Goal: Task Accomplishment & Management: Use online tool/utility

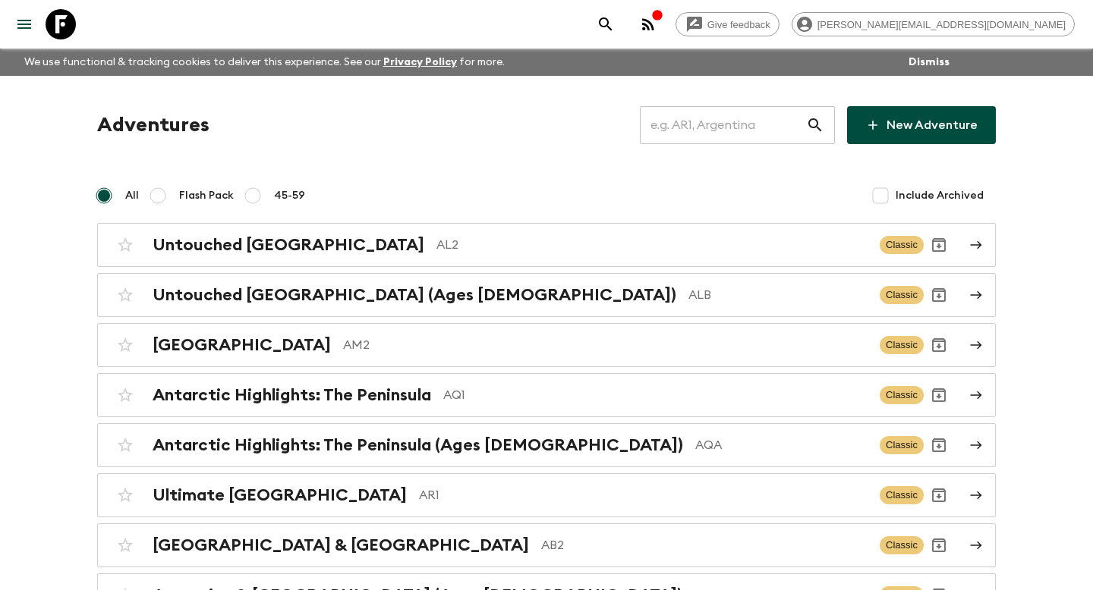
click at [685, 133] on input "text" at bounding box center [723, 125] width 166 height 42
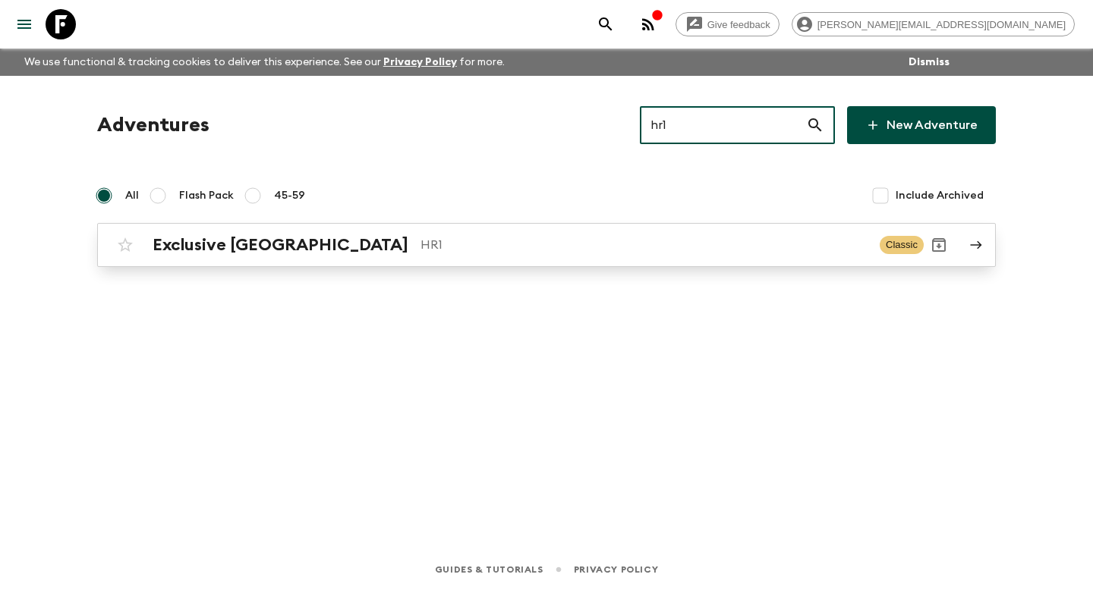
type input "hr1"
click at [684, 241] on p "HR1" at bounding box center [643, 245] width 447 height 18
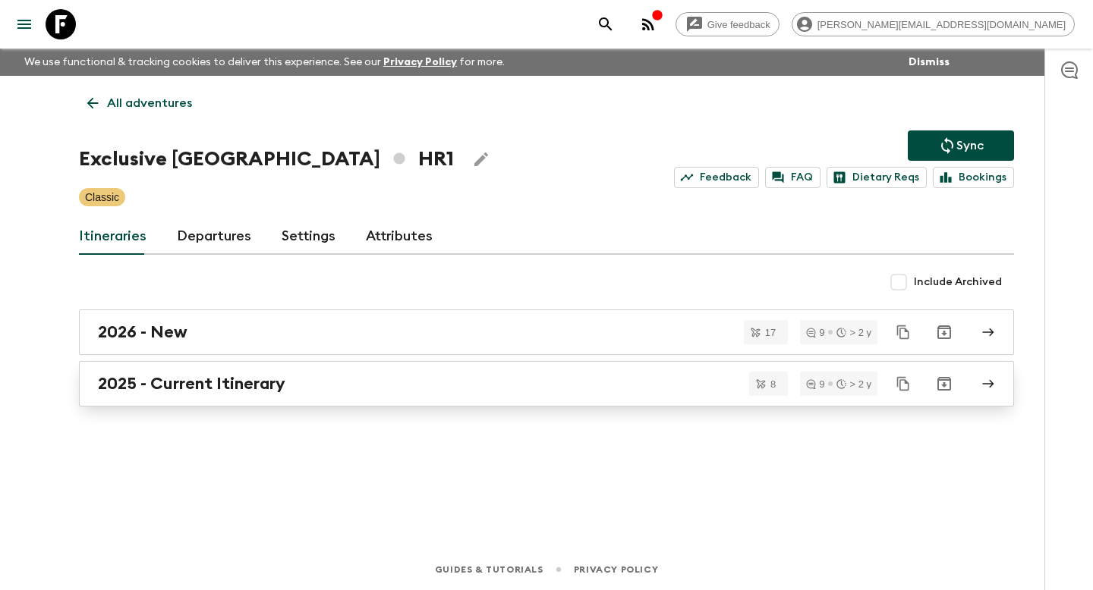
click at [321, 406] on link "2025 - Current Itinerary" at bounding box center [546, 384] width 935 height 46
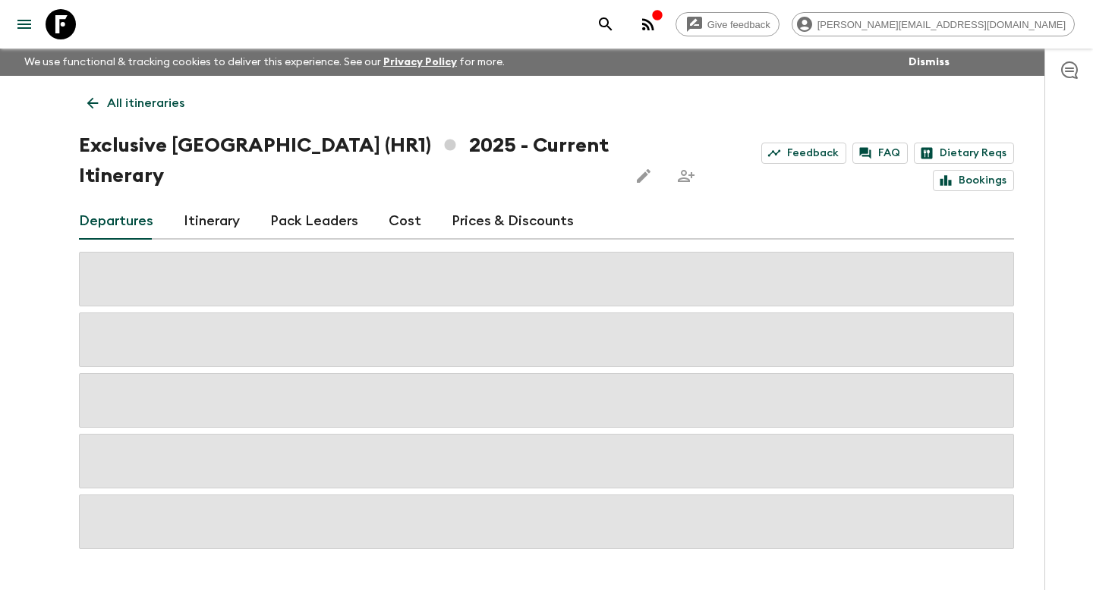
click at [219, 205] on link "Itinerary" at bounding box center [212, 221] width 56 height 36
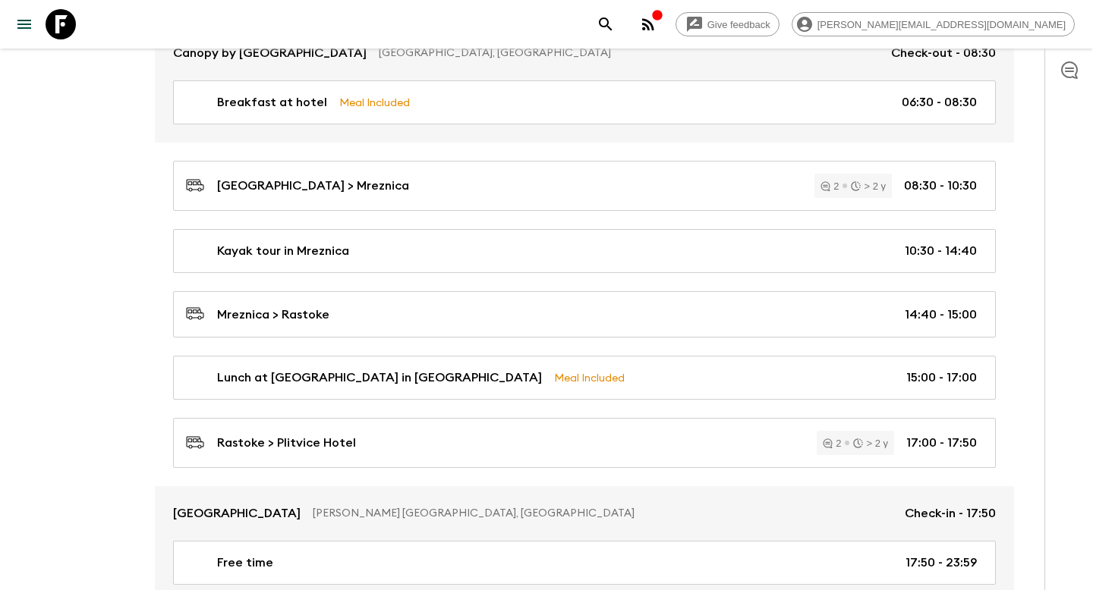
scroll to position [618, 0]
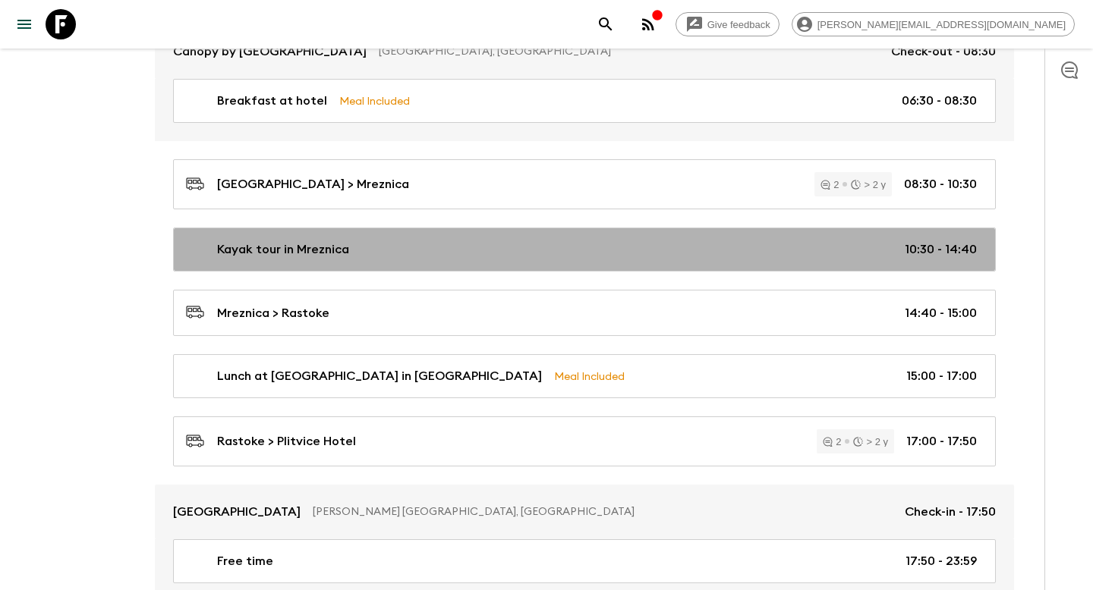
click at [708, 233] on link "Kayak tour in Mreznica 10:30 - 14:40" at bounding box center [584, 250] width 822 height 44
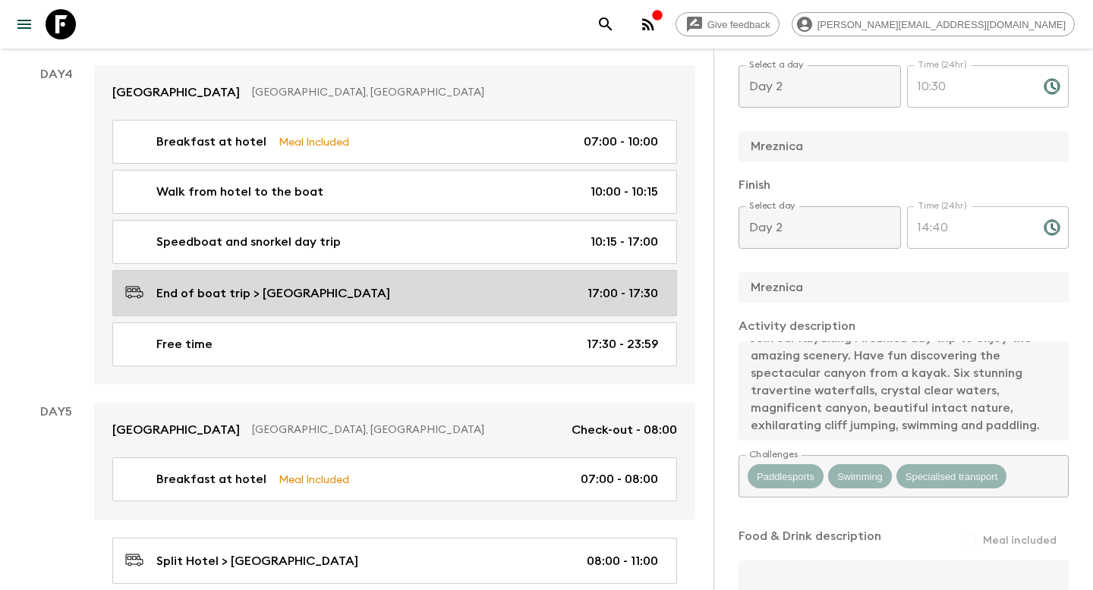
scroll to position [1668, 0]
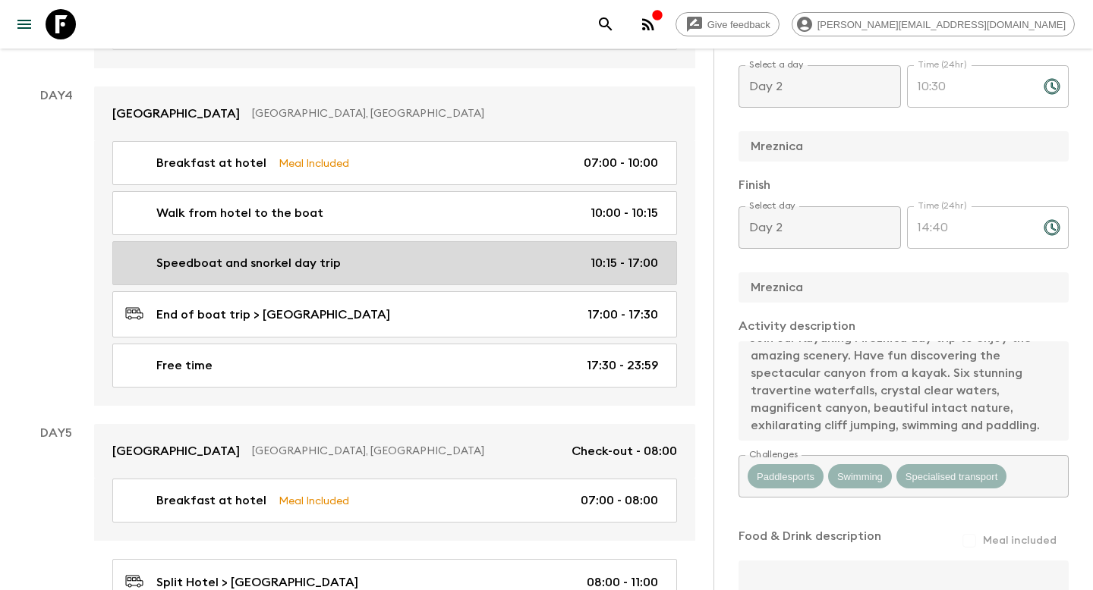
click at [511, 254] on div "Speedboat and snorkel day trip 10:15 - 17:00" at bounding box center [391, 263] width 533 height 18
type input "Speedboat and snorkel day trip"
type input "Speedboat and snorkel adventure"
type input "Split"
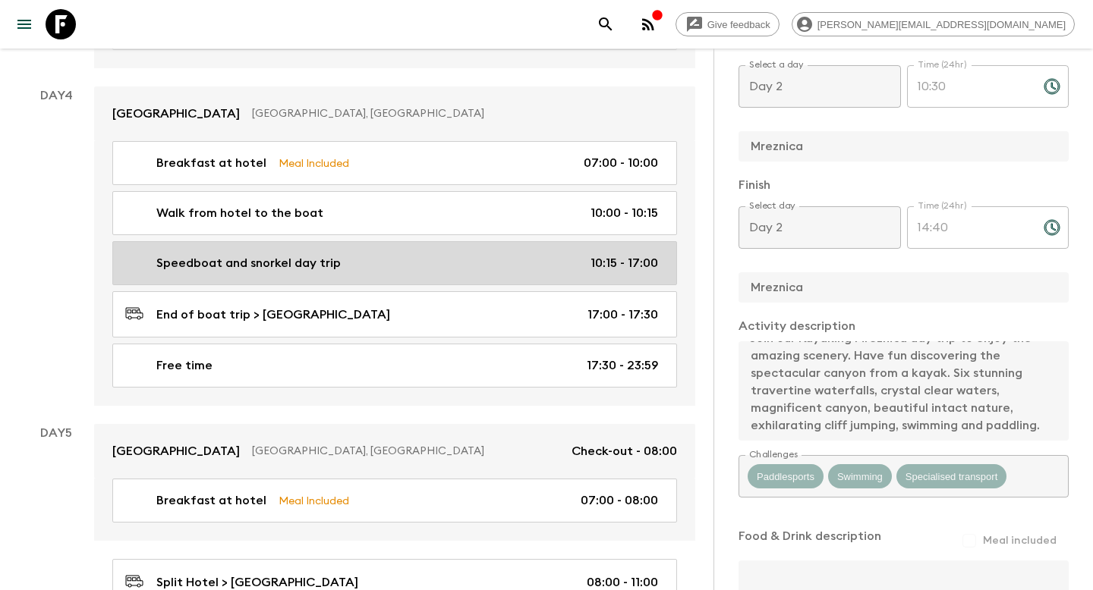
type textarea "- Snorkelling above a sunken ship near [GEOGRAPHIC_DATA] on the island of [GEOG…"
type input "Day 4"
type input "10:15"
type input "Day 4"
type input "17:00"
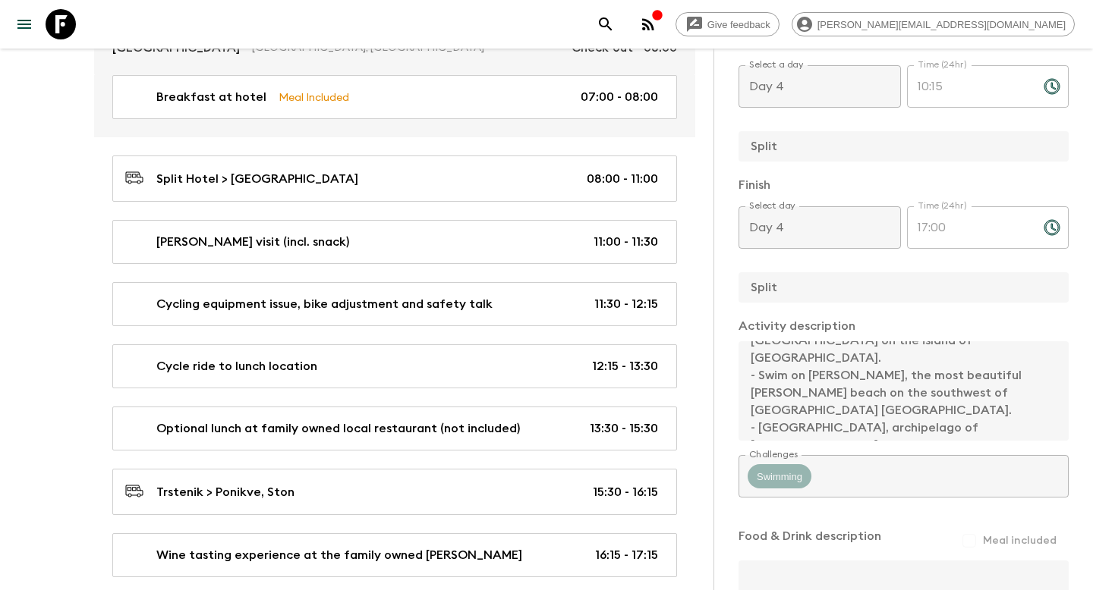
scroll to position [2071, 0]
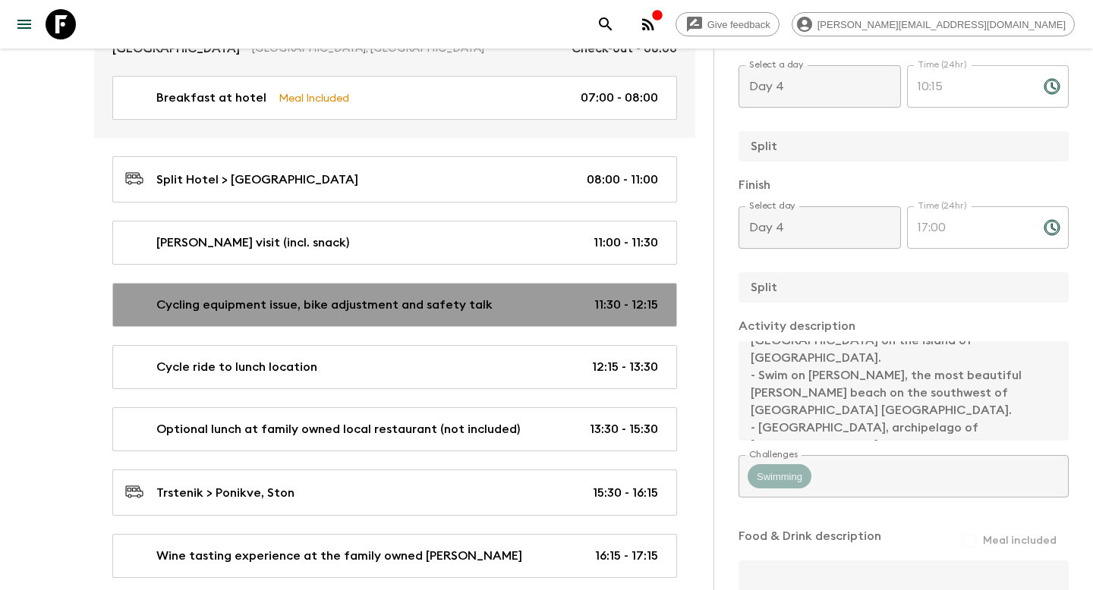
click at [514, 296] on div "Cycling equipment issue, bike adjustment and safety talk 11:30 - 12:15" at bounding box center [391, 305] width 533 height 18
type input "Cycling equipment issue, bike adjustment and safety talk"
checkbox input "false"
type input "[PERSON_NAME]"
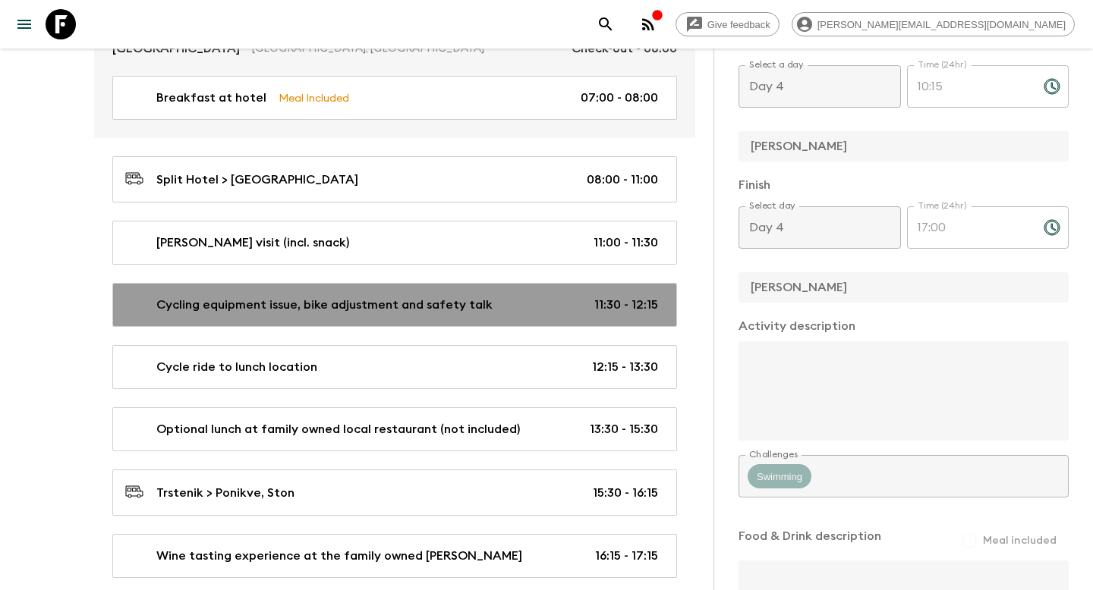
type input "Day 5"
type input "11:30"
type input "Day 5"
type input "12:15"
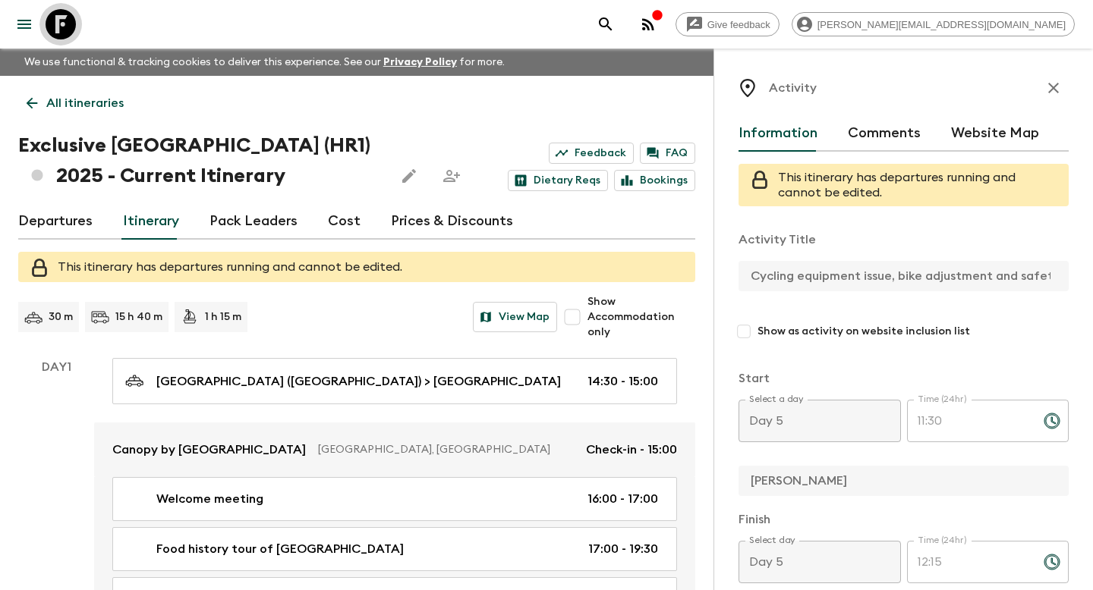
click at [63, 30] on icon at bounding box center [61, 24] width 30 height 30
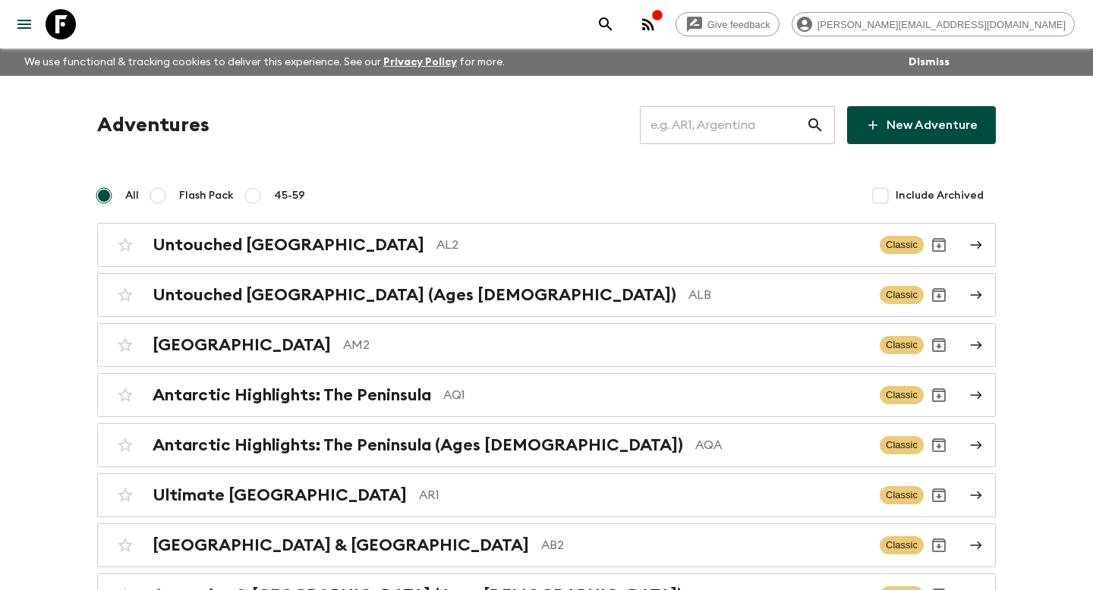
click at [767, 134] on input "text" at bounding box center [723, 125] width 166 height 42
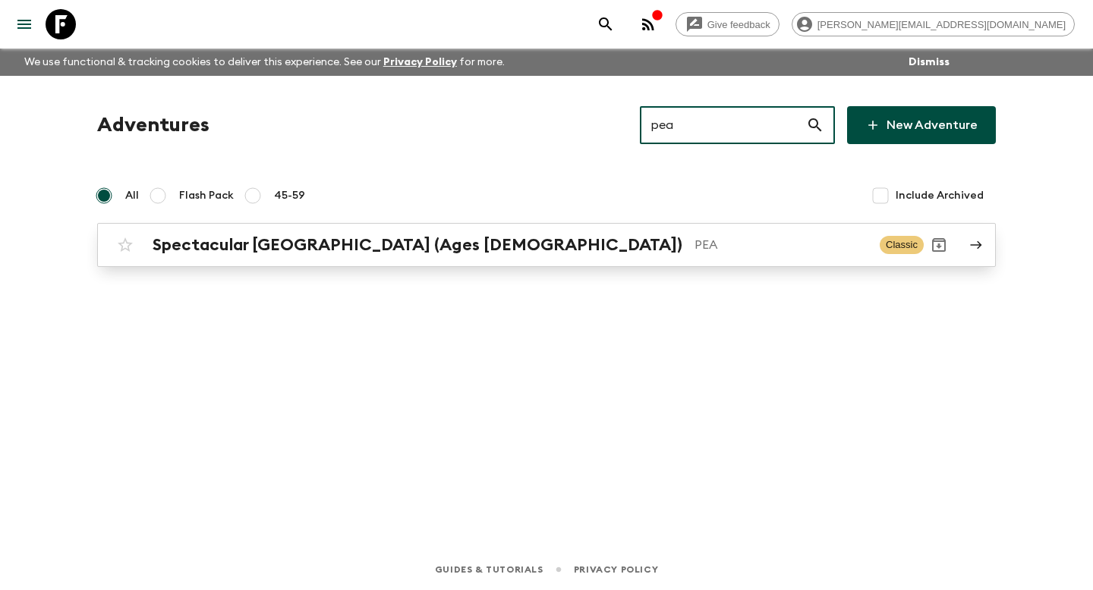
type input "pea"
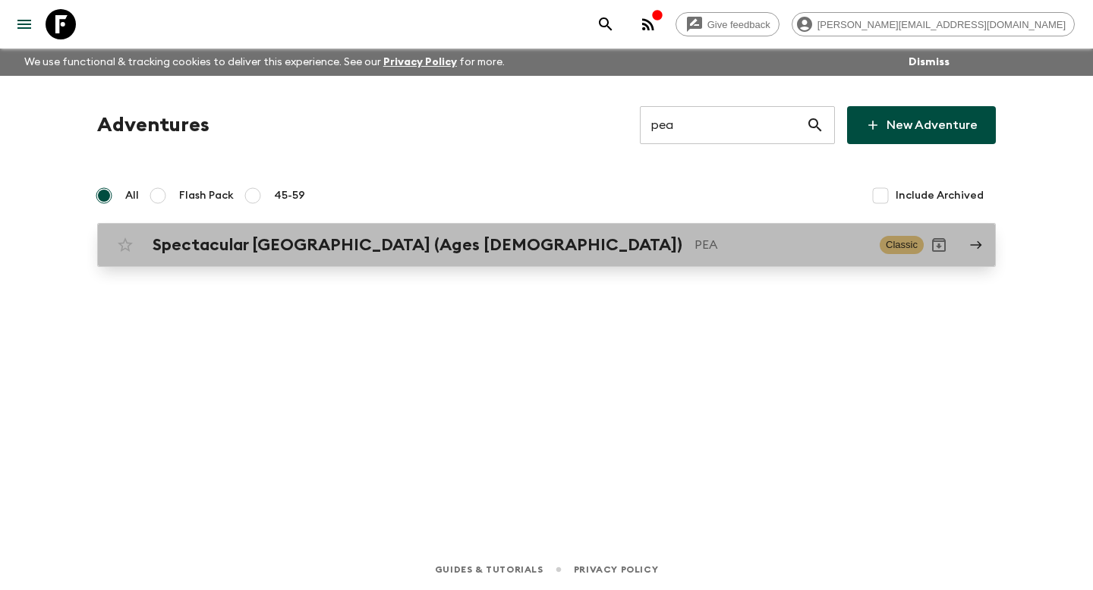
click at [694, 242] on p "PEA" at bounding box center [780, 245] width 173 height 18
